Goal: Task Accomplishment & Management: Use online tool/utility

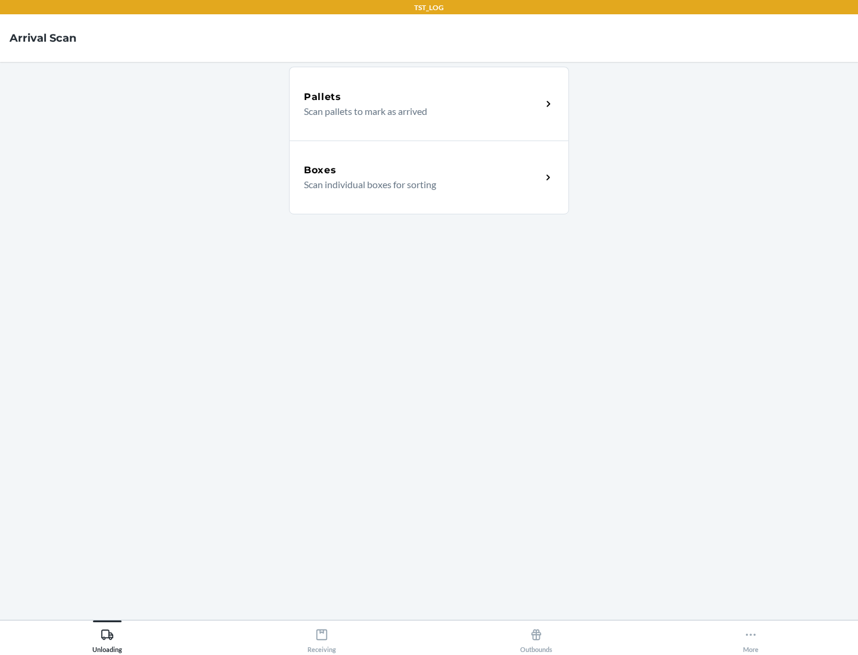
click at [422, 170] on div "Boxes" at bounding box center [423, 170] width 238 height 14
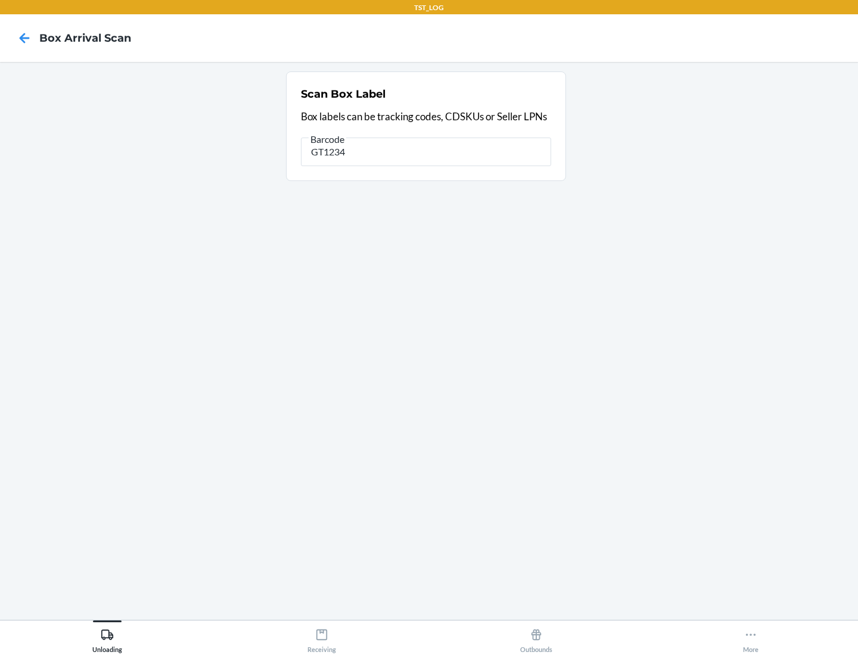
type input "GT1234"
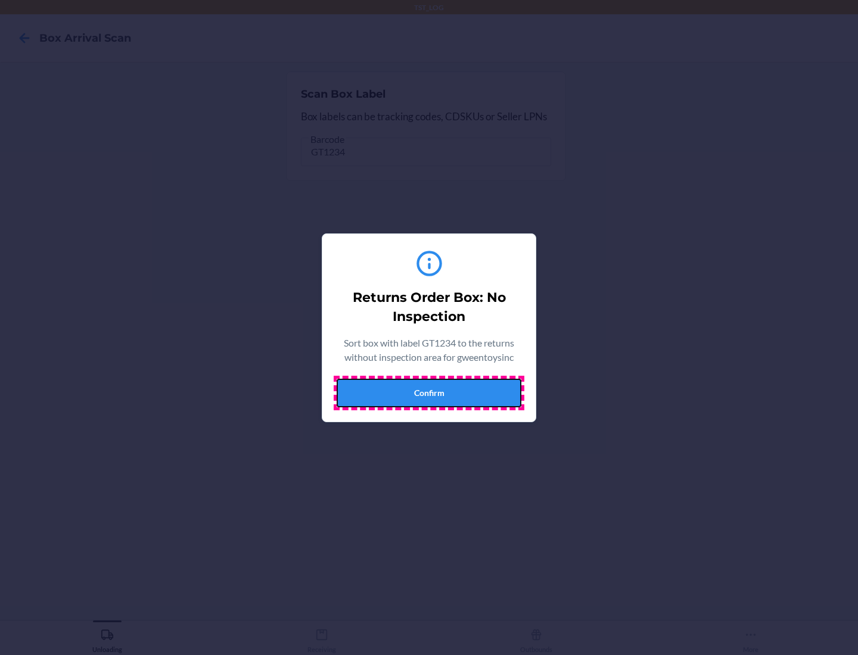
click at [429, 392] on button "Confirm" at bounding box center [428, 393] width 185 height 29
